Goal: Task Accomplishment & Management: Complete application form

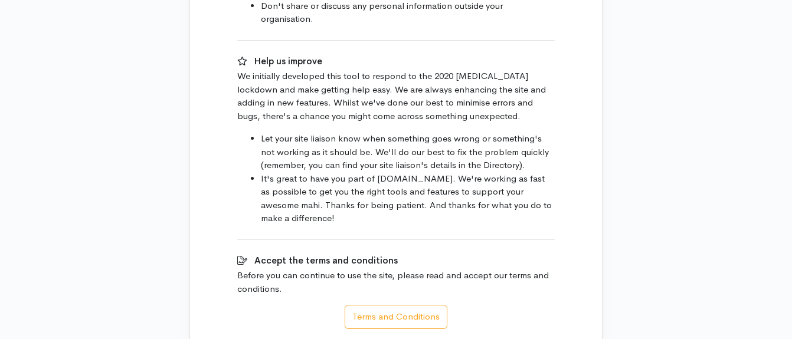
scroll to position [778, 0]
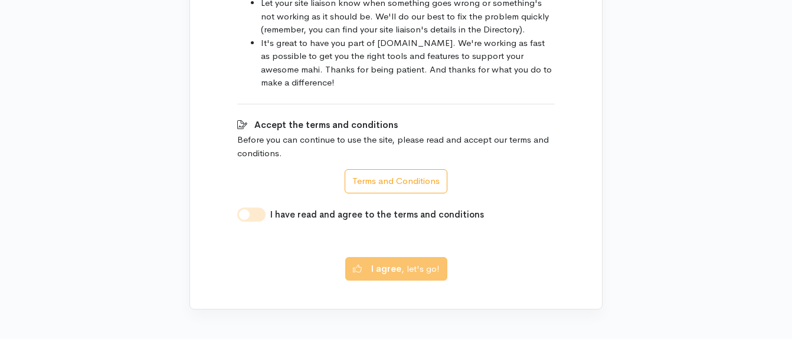
click at [264, 208] on input "I have read and agree to the terms and conditions" at bounding box center [251, 215] width 28 height 14
checkbox input "true"
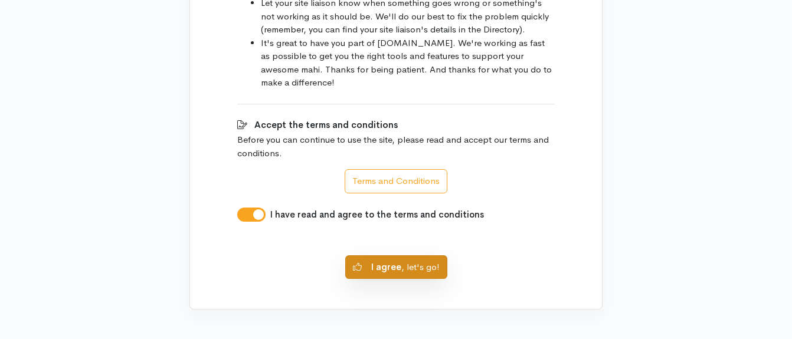
click at [371, 262] on button "I agree , let's go!" at bounding box center [396, 268] width 102 height 24
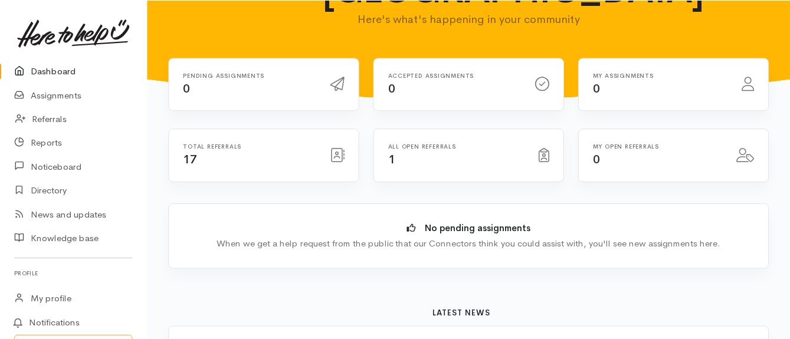
scroll to position [96, 0]
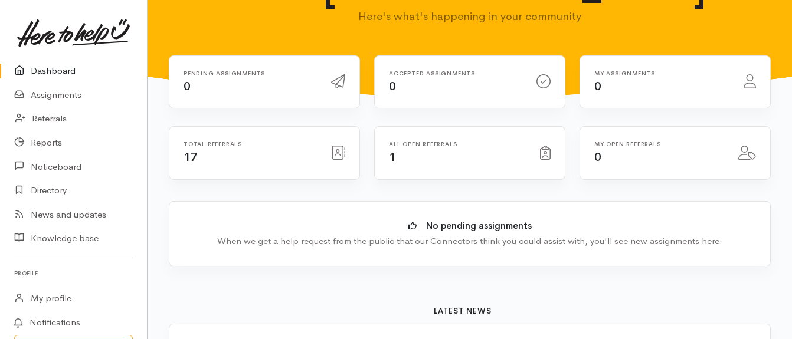
click at [337, 146] on icon at bounding box center [338, 153] width 14 height 14
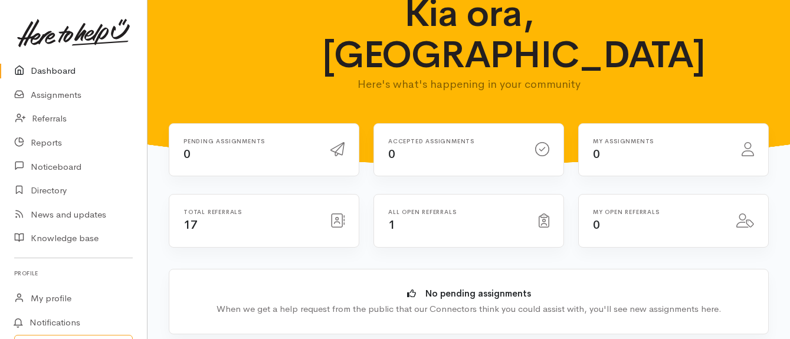
scroll to position [26, 0]
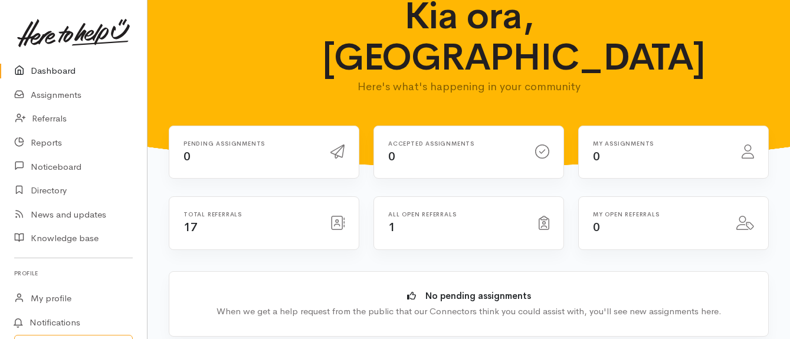
click at [413, 154] on div "Pending assignments 0 Accepted assignments 0 0" at bounding box center [469, 161] width 615 height 71
click at [420, 211] on div "All open referrals 1" at bounding box center [456, 223] width 151 height 24
click at [546, 145] on icon at bounding box center [542, 152] width 14 height 14
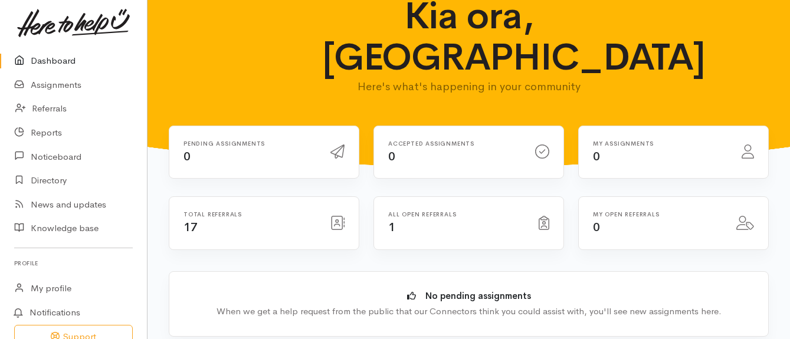
scroll to position [0, 0]
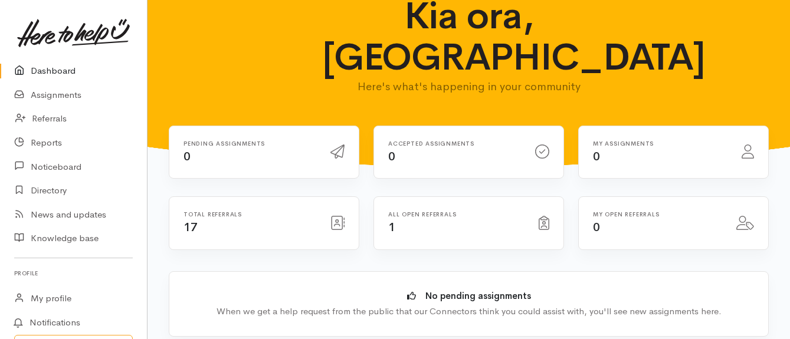
click at [743, 145] on icon at bounding box center [748, 152] width 12 height 14
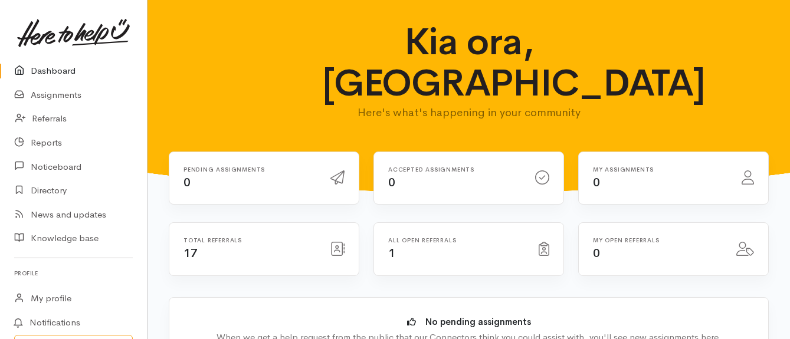
click at [760, 168] on div at bounding box center [748, 178] width 27 height 21
click at [538, 239] on div at bounding box center [544, 249] width 25 height 21
click at [542, 242] on icon at bounding box center [544, 249] width 11 height 14
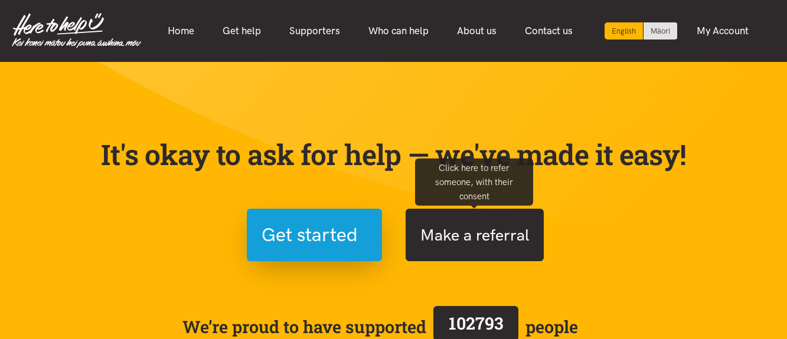
click at [440, 231] on button "Make a referral" at bounding box center [475, 235] width 138 height 53
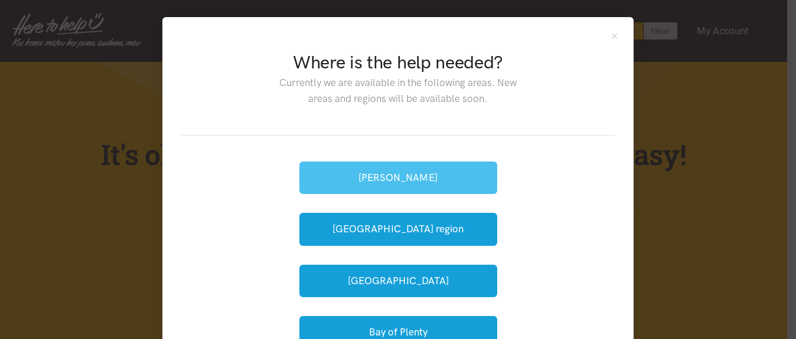
click at [440, 173] on button "[PERSON_NAME]" at bounding box center [398, 178] width 198 height 32
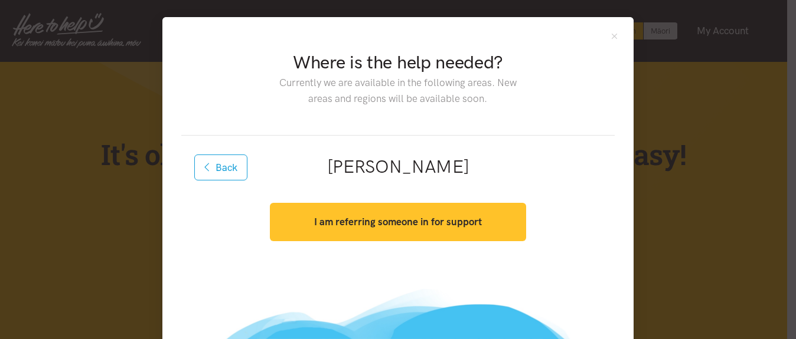
click at [418, 224] on strong "I am referring someone in for support" at bounding box center [398, 222] width 168 height 12
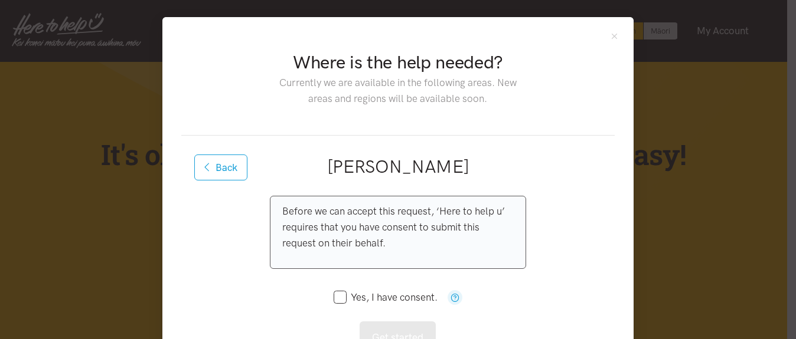
click at [339, 298] on input "Yes, I have consent." at bounding box center [386, 298] width 104 height 10
checkbox input "true"
click at [380, 330] on button "Get started" at bounding box center [398, 338] width 76 height 32
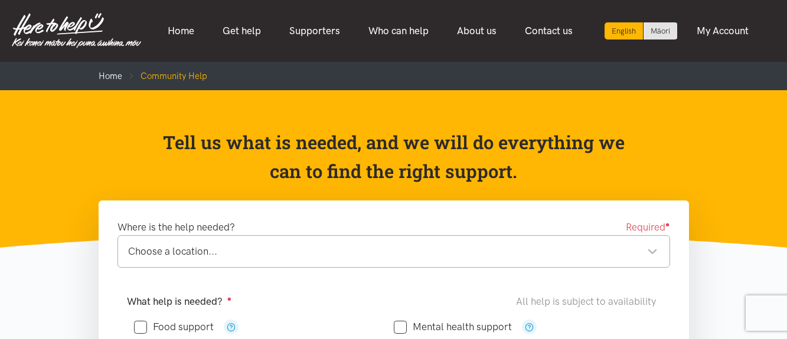
drag, startPoint x: 786, startPoint y: 45, endPoint x: 788, endPoint y: 60, distance: 14.3
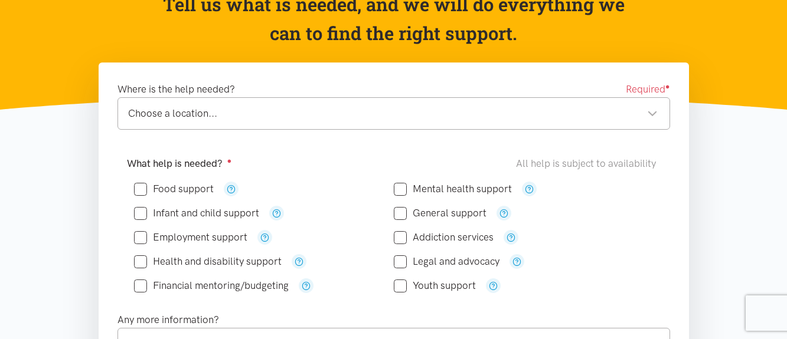
scroll to position [142, 0]
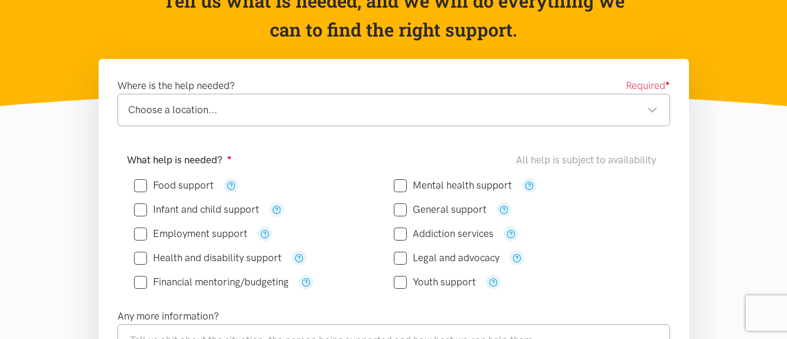
click at [221, 115] on div "Choose a location..." at bounding box center [393, 110] width 530 height 16
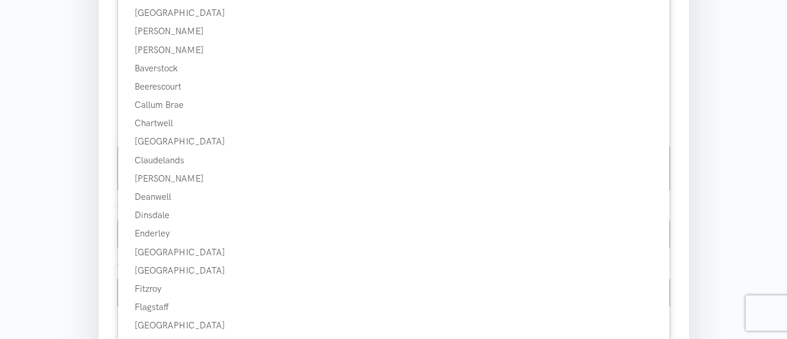
scroll to position [319, 0]
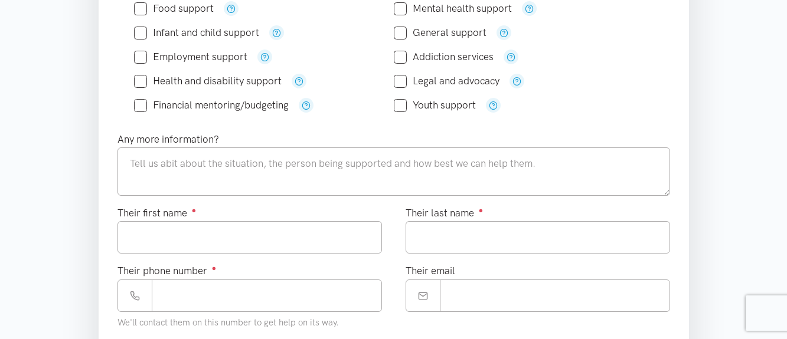
click at [141, 5] on input "Food support" at bounding box center [174, 9] width 80 height 10
checkbox input "true"
click at [398, 12] on input "Mental health support" at bounding box center [453, 9] width 118 height 10
checkbox input "true"
click at [135, 82] on input "Health and disability support" at bounding box center [208, 81] width 148 height 10
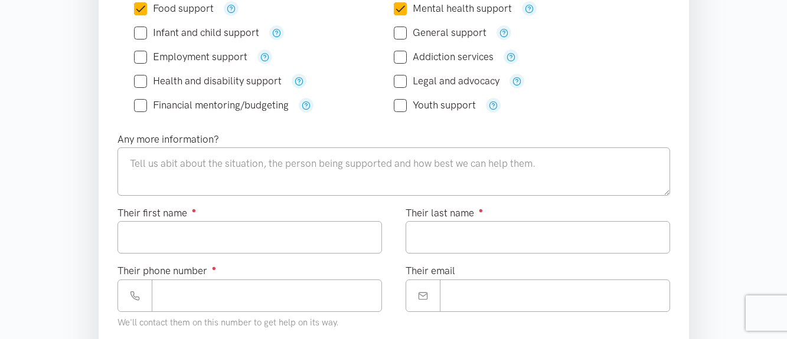
checkbox input "true"
click at [137, 102] on input "Financial mentoring/budgeting" at bounding box center [211, 105] width 155 height 10
checkbox input "true"
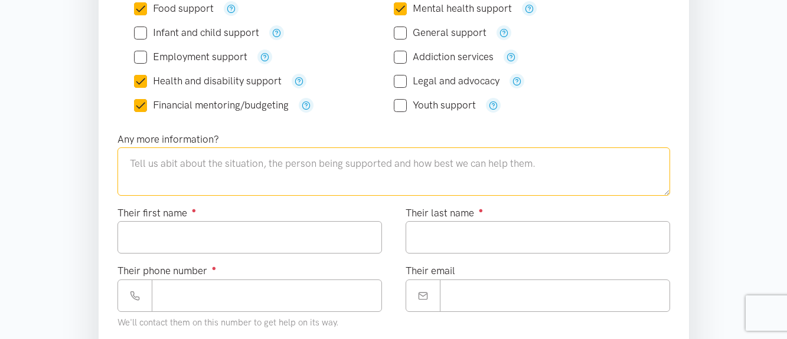
click at [349, 162] on textarea at bounding box center [393, 172] width 553 height 48
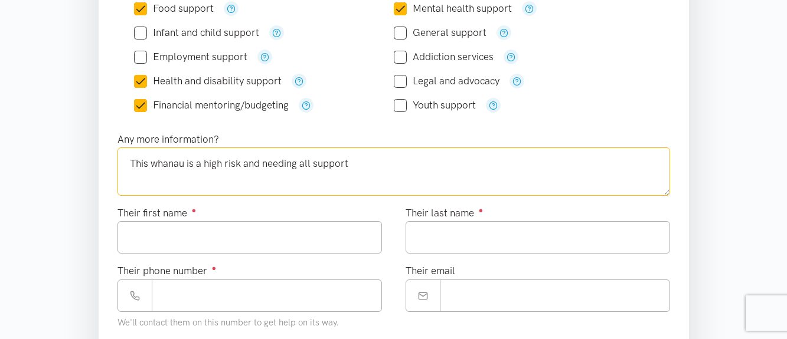
click at [263, 164] on textarea "This whanau is a high risk and needing all support" at bounding box center [393, 172] width 553 height 48
click at [356, 164] on textarea "This whanau is a high risk of needing all support" at bounding box center [393, 172] width 553 height 48
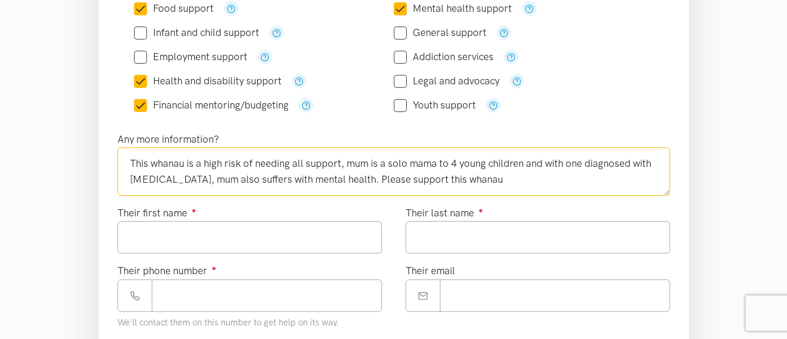
type textarea "This whanau is a high risk of needing all support, mum is a solo mama to 4 youn…"
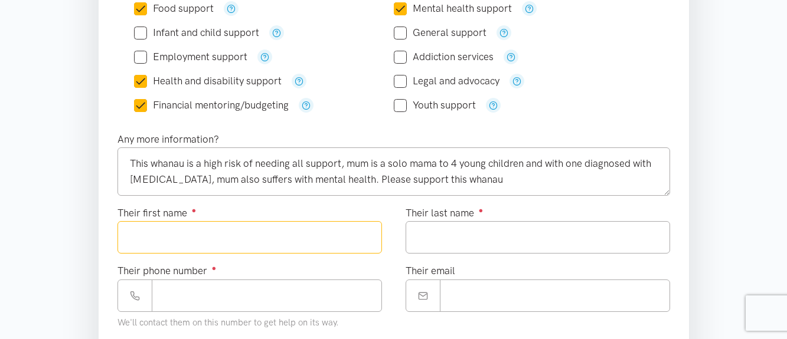
click at [267, 241] on input "Their first name ●" at bounding box center [249, 237] width 264 height 32
type input "*********"
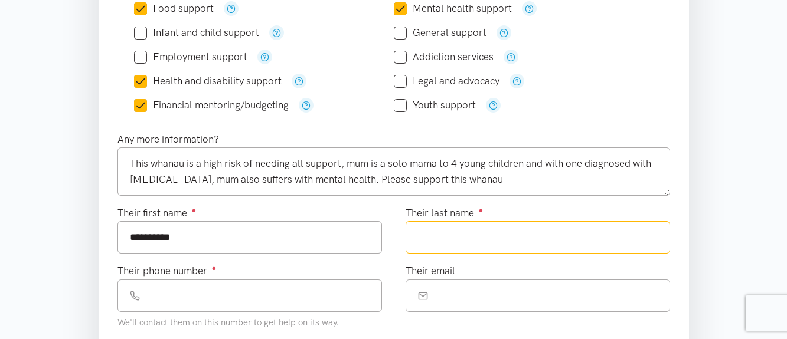
click at [453, 245] on input "Their last name ●" at bounding box center [538, 237] width 264 height 32
type input "*****"
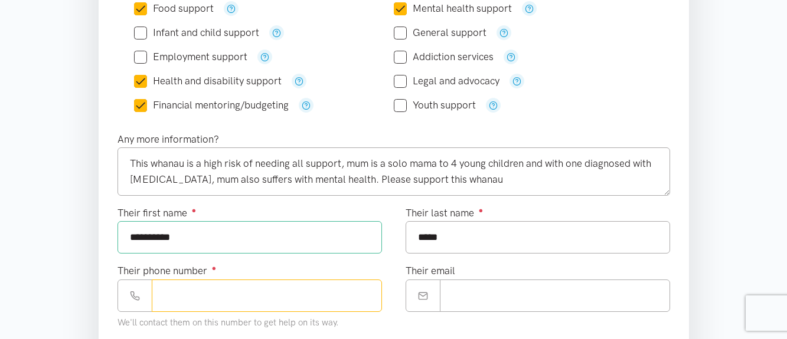
click at [279, 298] on input "Their phone number ●" at bounding box center [267, 296] width 230 height 32
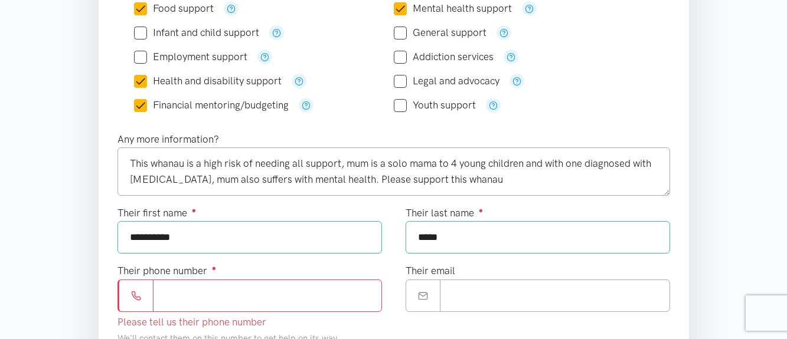
paste input "**********"
type input "**********"
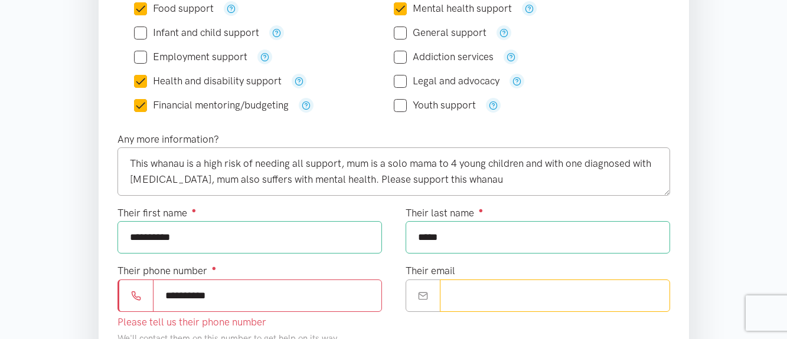
click at [638, 282] on input "Their email" at bounding box center [555, 296] width 230 height 32
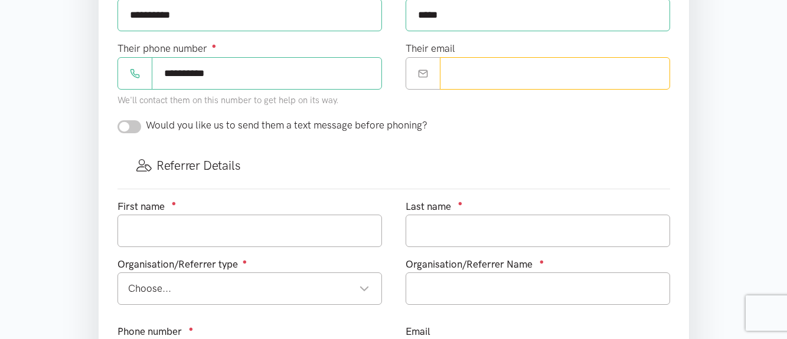
scroll to position [544, 0]
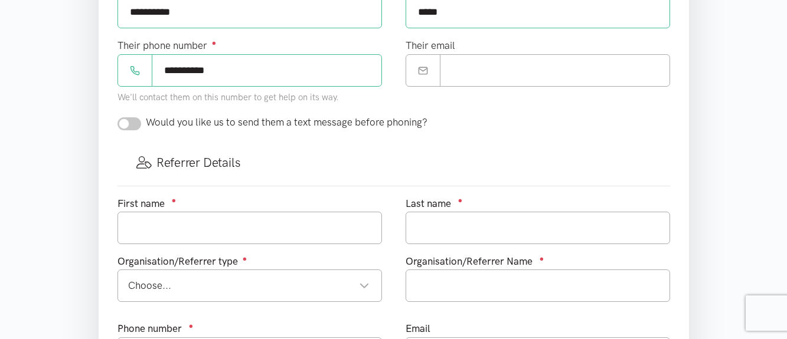
click at [136, 126] on input "checkbox" at bounding box center [129, 123] width 24 height 13
checkbox input "true"
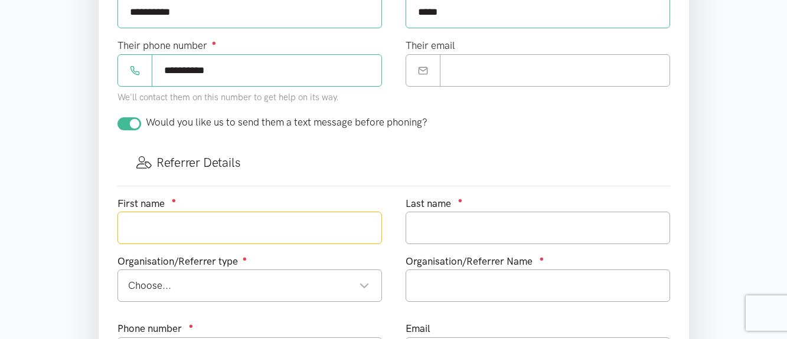
click at [160, 228] on input "text" at bounding box center [249, 228] width 264 height 32
type input "Talia"
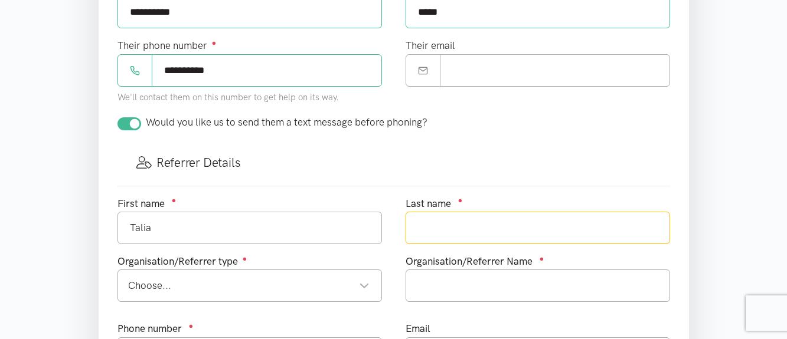
click at [465, 220] on input "text" at bounding box center [538, 228] width 264 height 32
type input "e"
click at [322, 279] on div "Choose..." at bounding box center [248, 286] width 241 height 16
type input "Enoka"
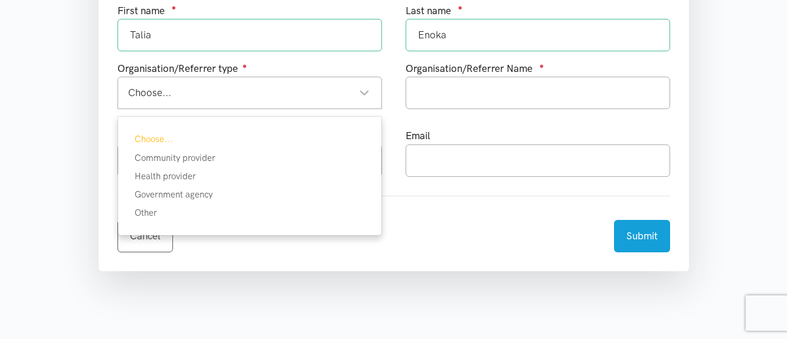
scroll to position [740, 0]
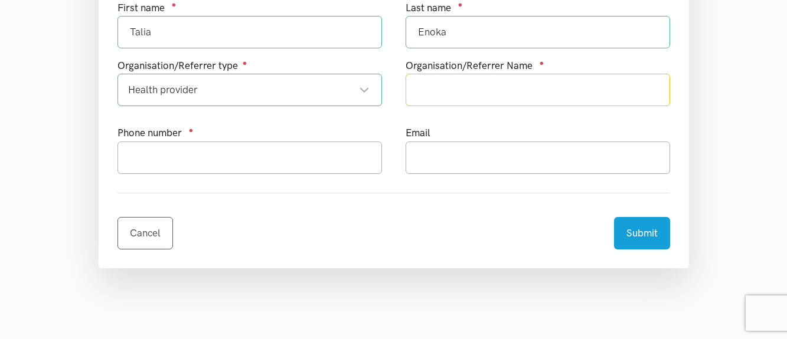
click at [513, 104] on input "text" at bounding box center [538, 90] width 264 height 32
type input "Te Ngakauakiwa Charitable Trust"
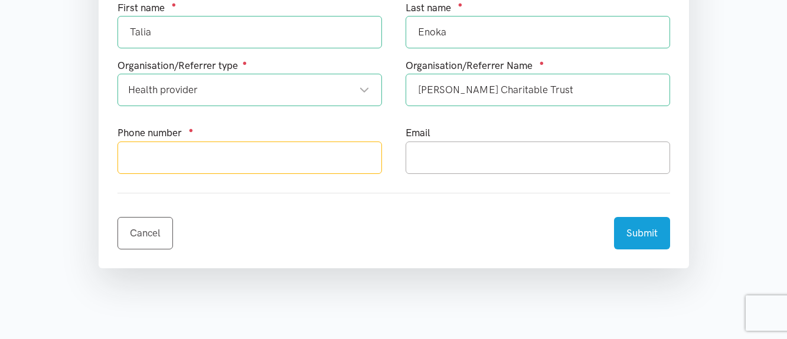
click at [352, 162] on input "text" at bounding box center [249, 158] width 264 height 32
type input "0220305043"
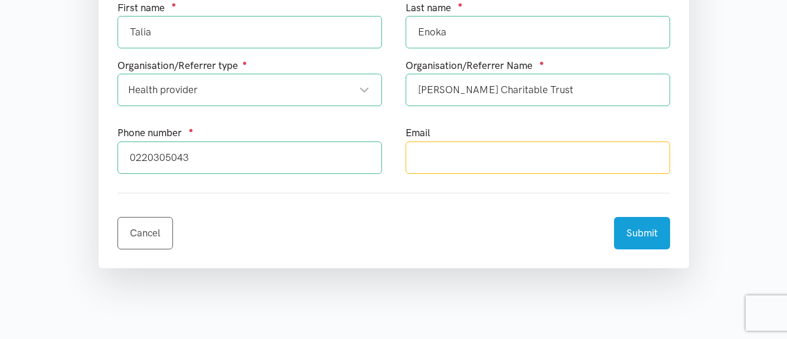
click at [473, 169] on input "text" at bounding box center [538, 158] width 264 height 32
type input "talia.enoka@tengakauakiwa.com"
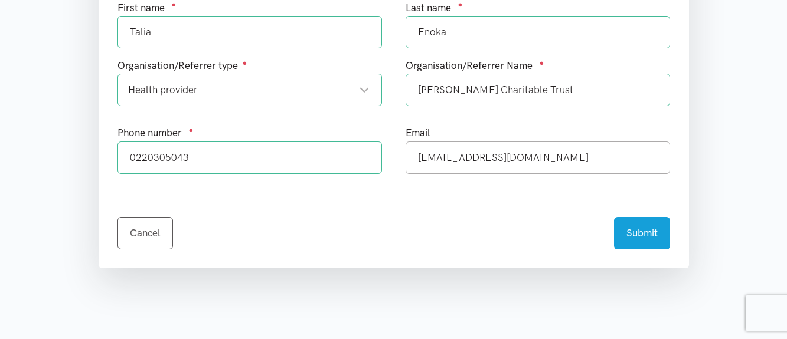
click at [480, 240] on div "Cancel Submit" at bounding box center [393, 226] width 553 height 47
click at [638, 236] on button "Submit" at bounding box center [642, 231] width 56 height 32
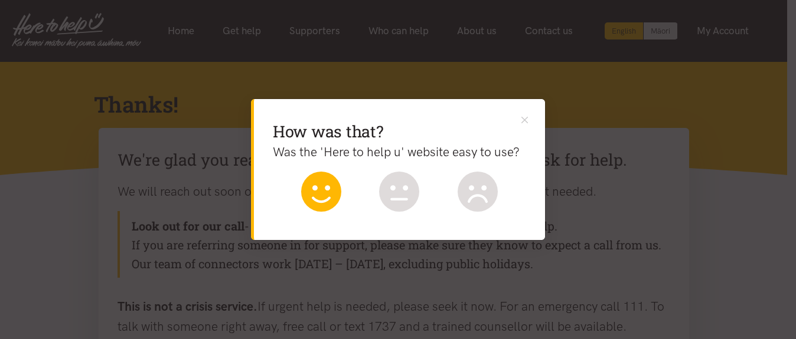
click at [320, 197] on icon at bounding box center [321, 192] width 40 height 40
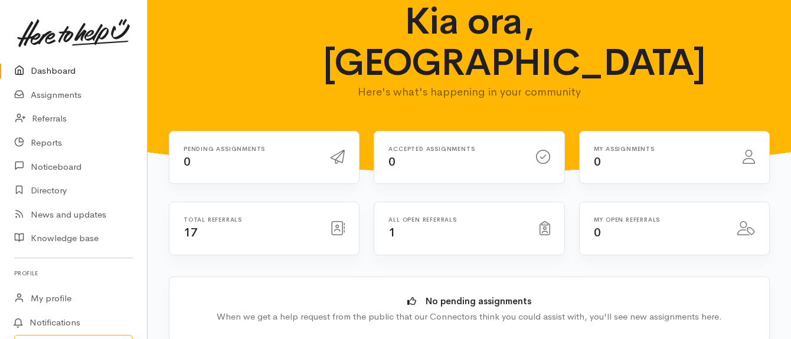
scroll to position [8, 0]
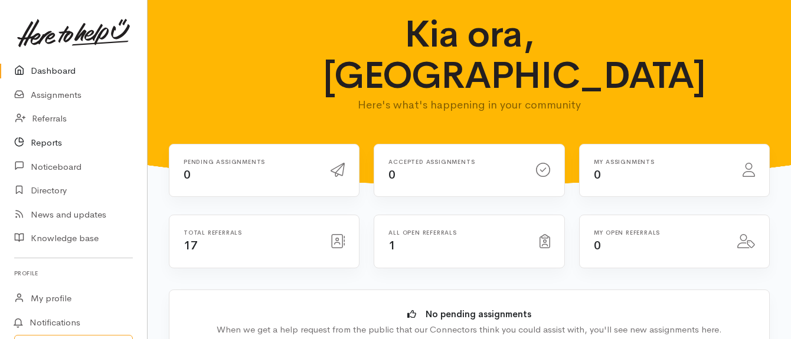
click at [60, 139] on link "Reports" at bounding box center [73, 143] width 147 height 24
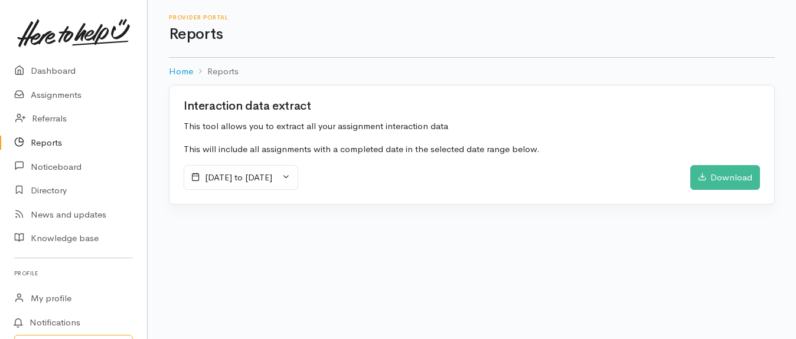
click at [266, 174] on span "27 August 2025 to 2 September 2025" at bounding box center [238, 177] width 67 height 11
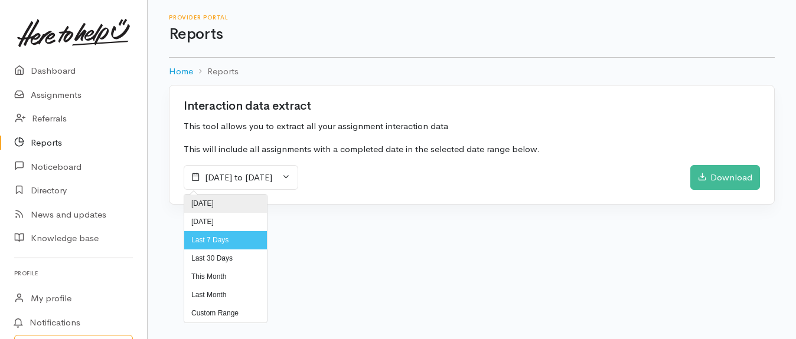
click at [249, 208] on li "Today" at bounding box center [225, 204] width 83 height 18
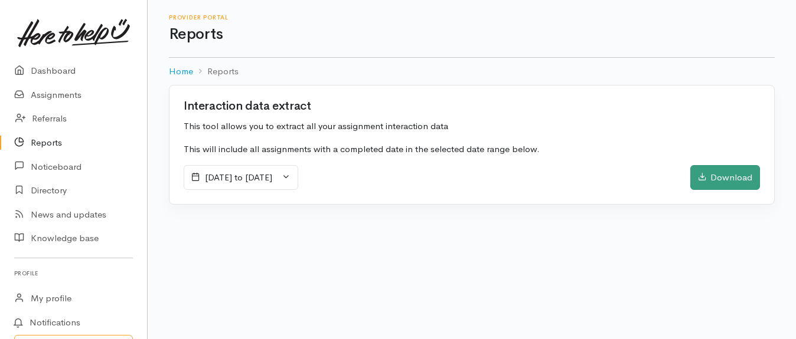
click at [742, 179] on div "Download" at bounding box center [725, 177] width 70 height 25
click at [53, 120] on link "Referrals" at bounding box center [73, 119] width 147 height 24
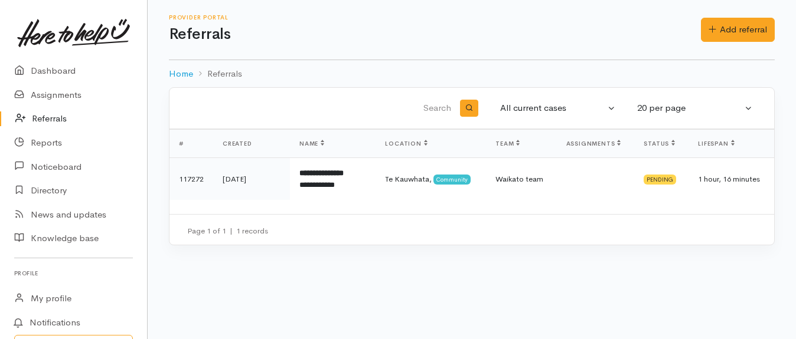
click at [387, 21] on div "Provider Portal Referrals" at bounding box center [435, 29] width 532 height 31
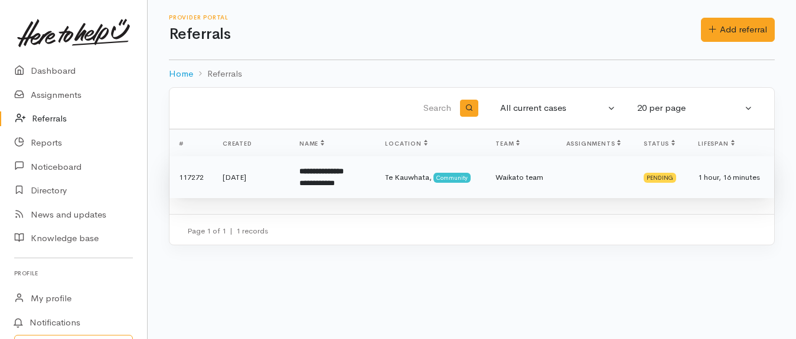
click at [328, 174] on b "**********" at bounding box center [321, 172] width 44 height 8
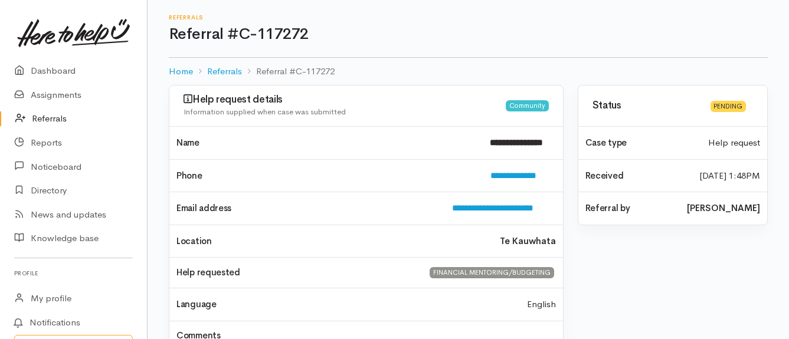
click at [54, 119] on link "Referrals" at bounding box center [73, 119] width 147 height 24
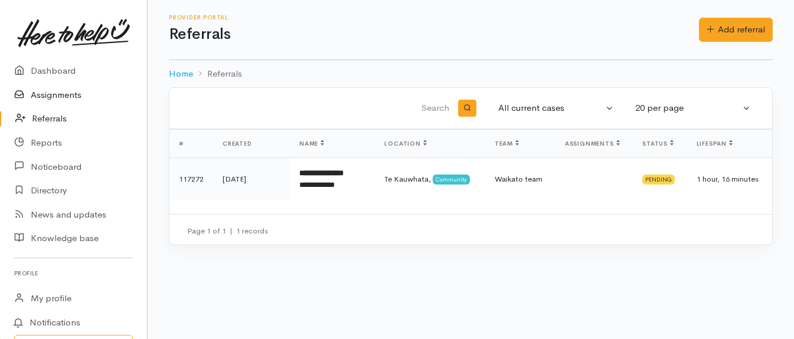
click at [64, 100] on link "Assignments" at bounding box center [73, 95] width 147 height 24
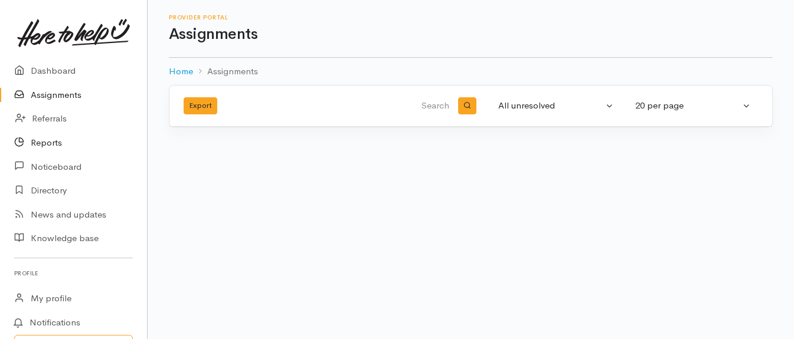
click at [54, 144] on link "Reports" at bounding box center [73, 143] width 147 height 24
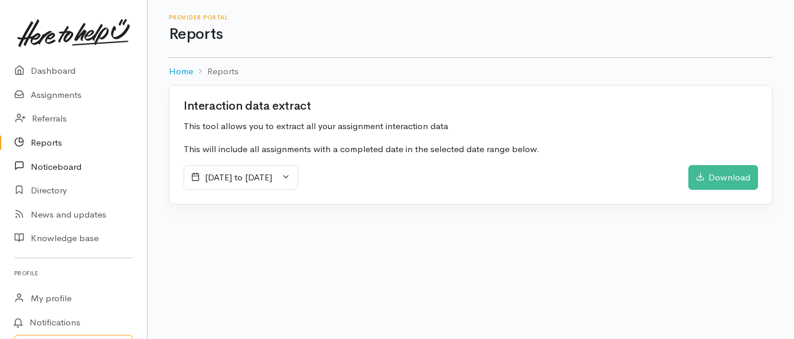
click at [67, 163] on link "Noticeboard" at bounding box center [73, 167] width 147 height 24
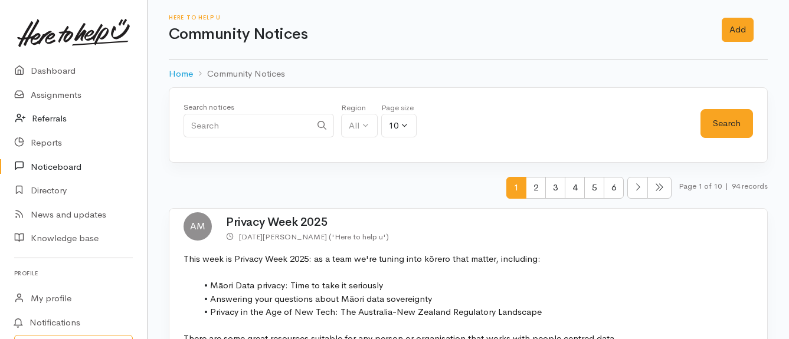
click at [63, 119] on link "Referrals" at bounding box center [73, 119] width 147 height 24
